Goal: Task Accomplishment & Management: Manage account settings

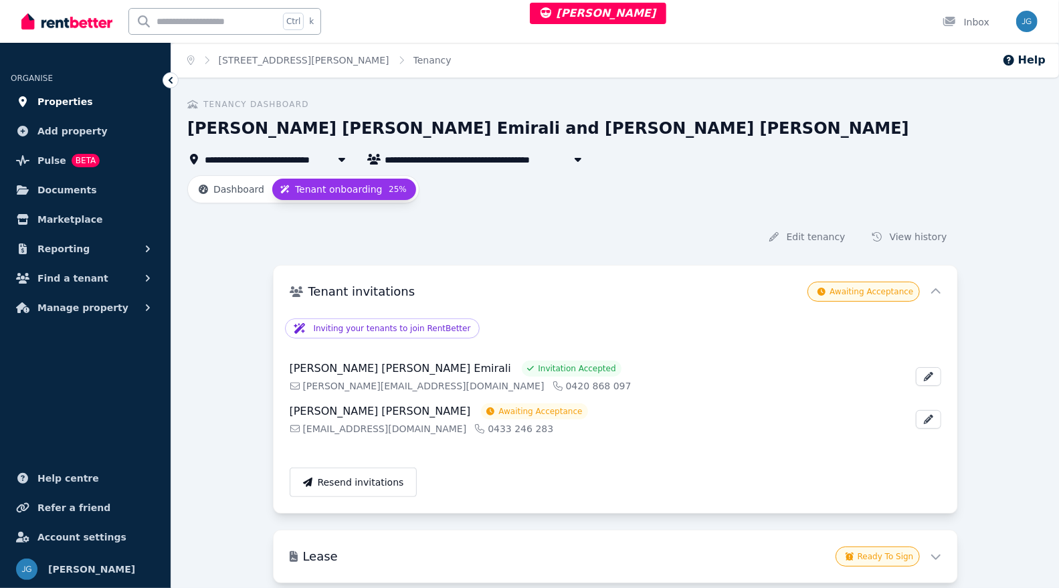
click at [69, 97] on span "Properties" at bounding box center [65, 102] width 56 height 16
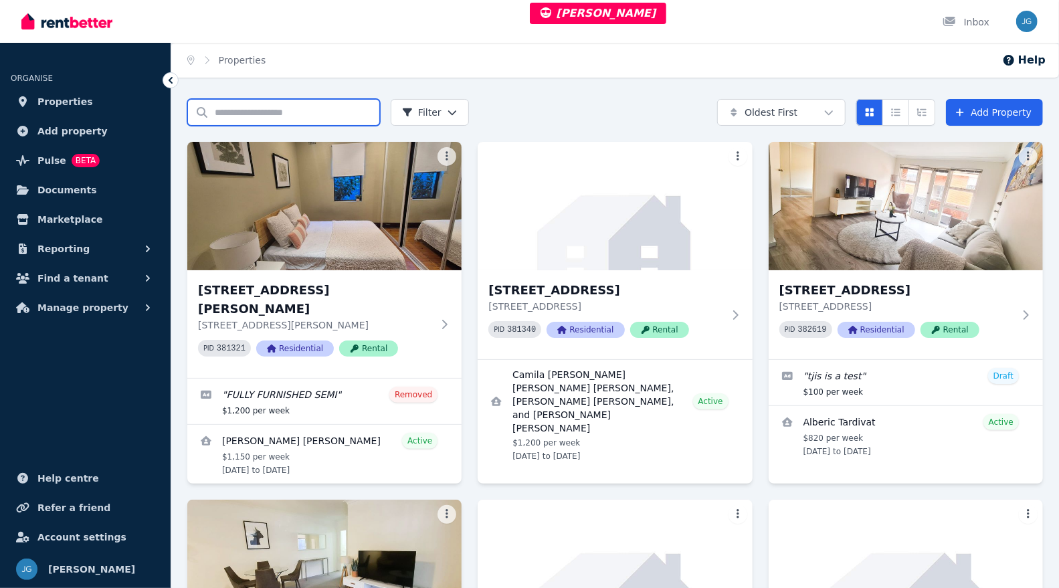
click at [228, 102] on input "Search properties" at bounding box center [283, 112] width 193 height 27
type input "*****"
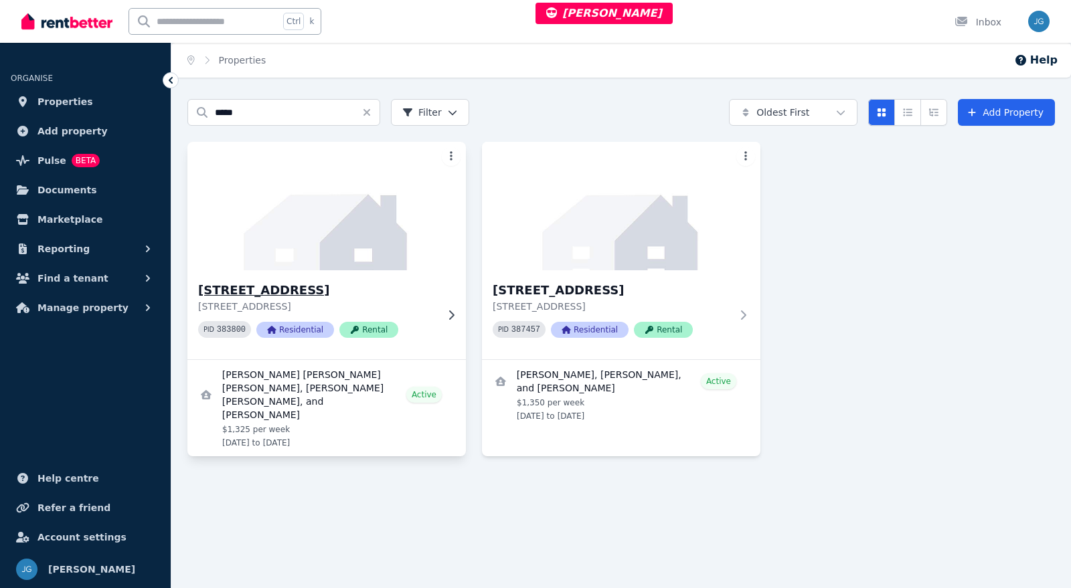
click at [391, 242] on img at bounding box center [327, 206] width 292 height 135
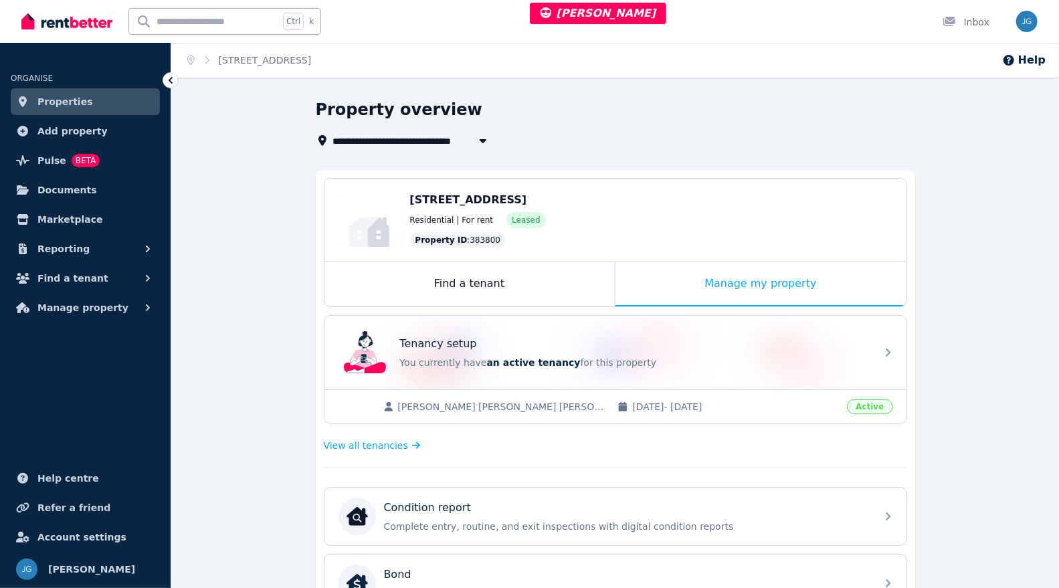
click at [568, 343] on div "Tenancy setup" at bounding box center [634, 344] width 468 height 16
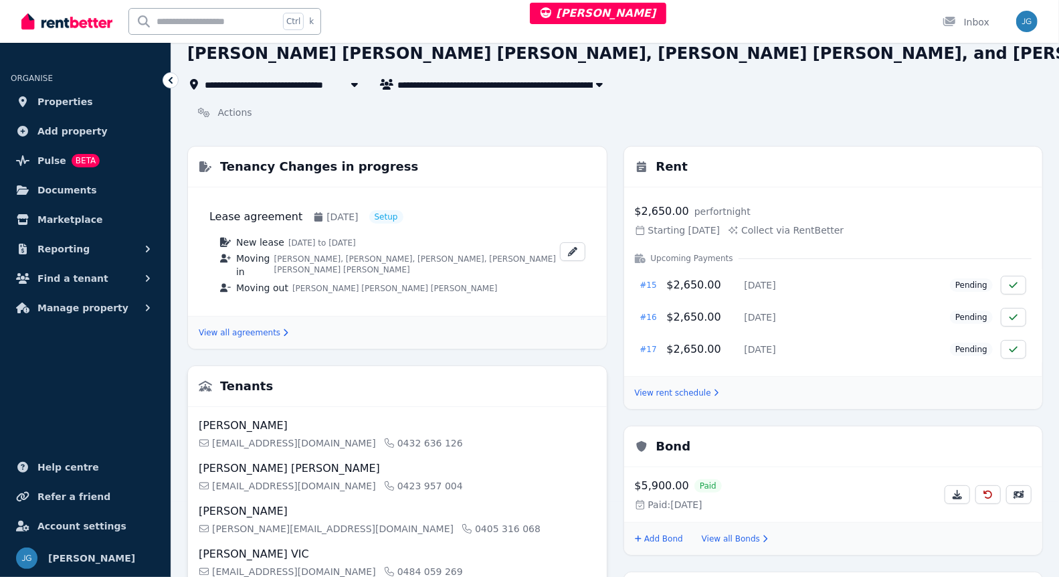
scroll to position [74, 0]
click at [244, 329] on link "View all agreements" at bounding box center [244, 333] width 90 height 11
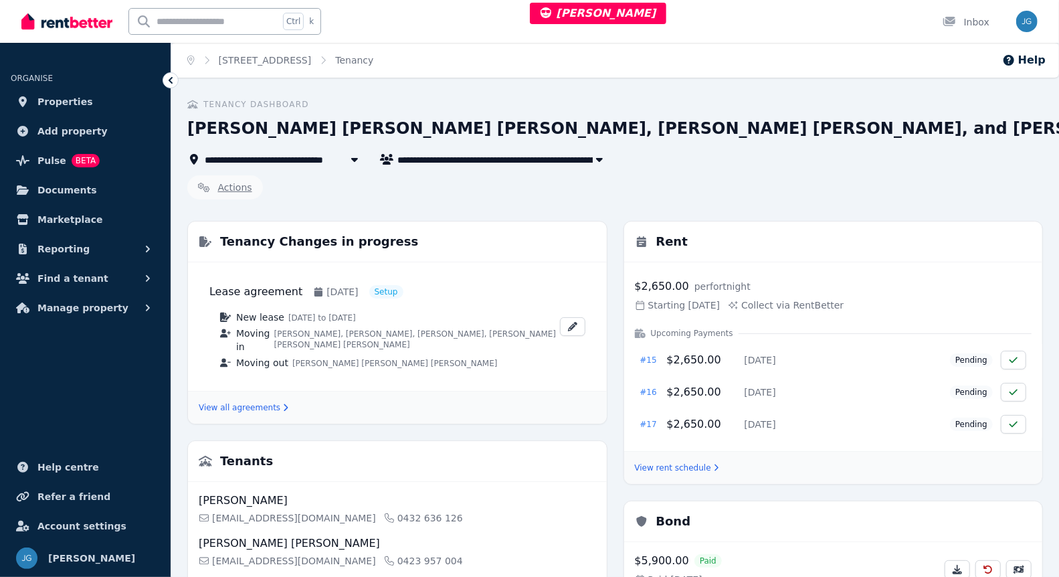
click at [228, 191] on link "Actions" at bounding box center [225, 187] width 76 height 24
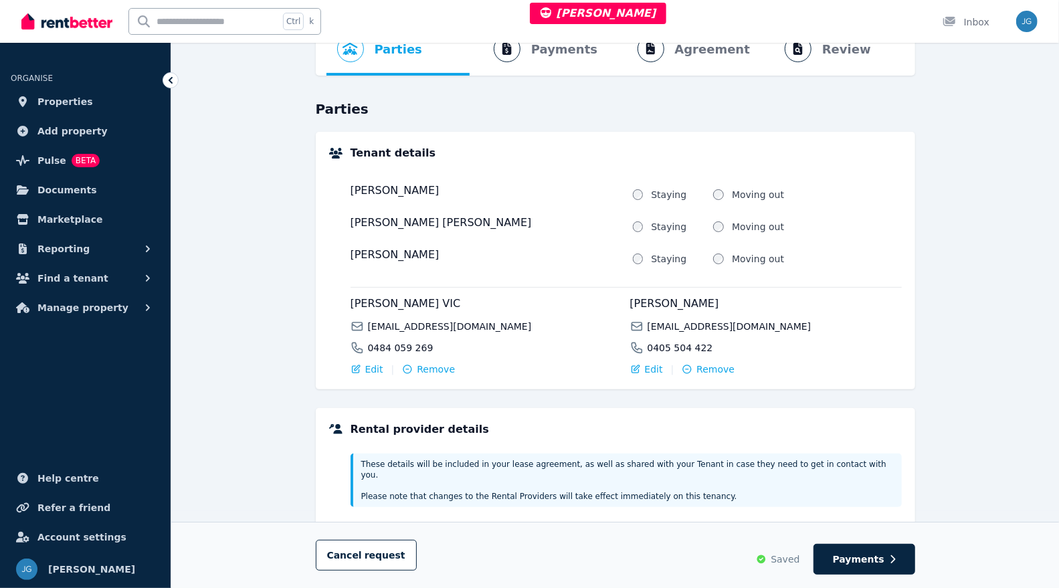
scroll to position [83, 0]
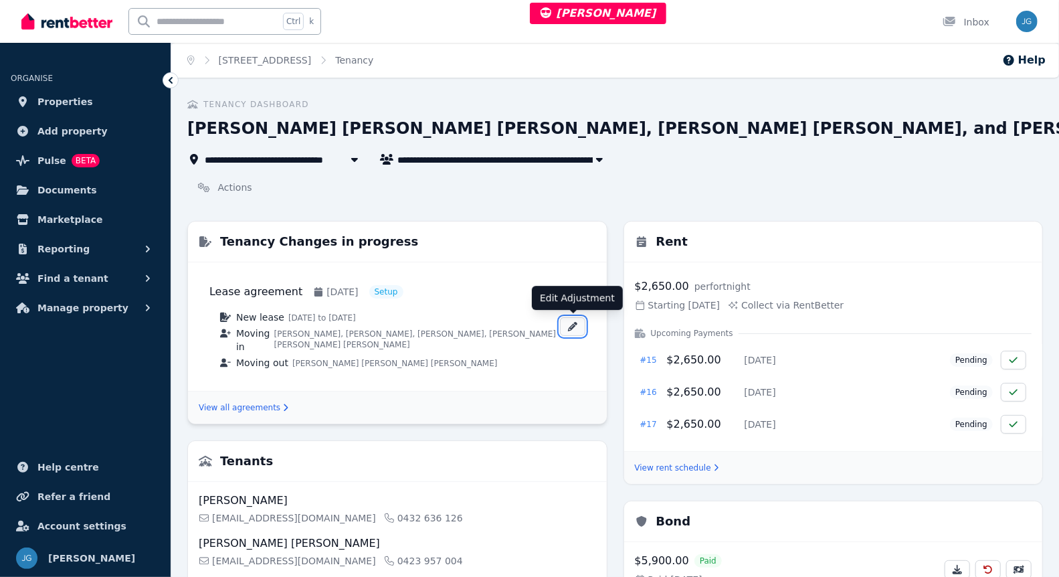
click at [572, 323] on icon at bounding box center [573, 326] width 11 height 9
click at [373, 58] on link "Tenancy" at bounding box center [354, 60] width 38 height 11
click at [227, 186] on link "Actions" at bounding box center [225, 187] width 76 height 24
